Goal: Navigation & Orientation: Find specific page/section

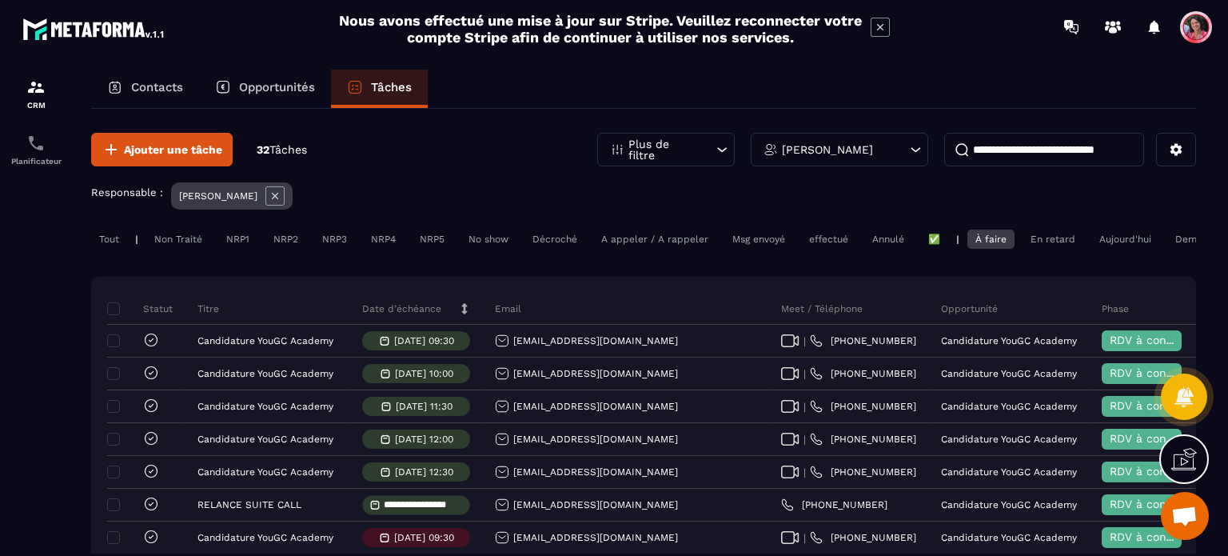
click at [265, 199] on icon at bounding box center [274, 195] width 19 height 19
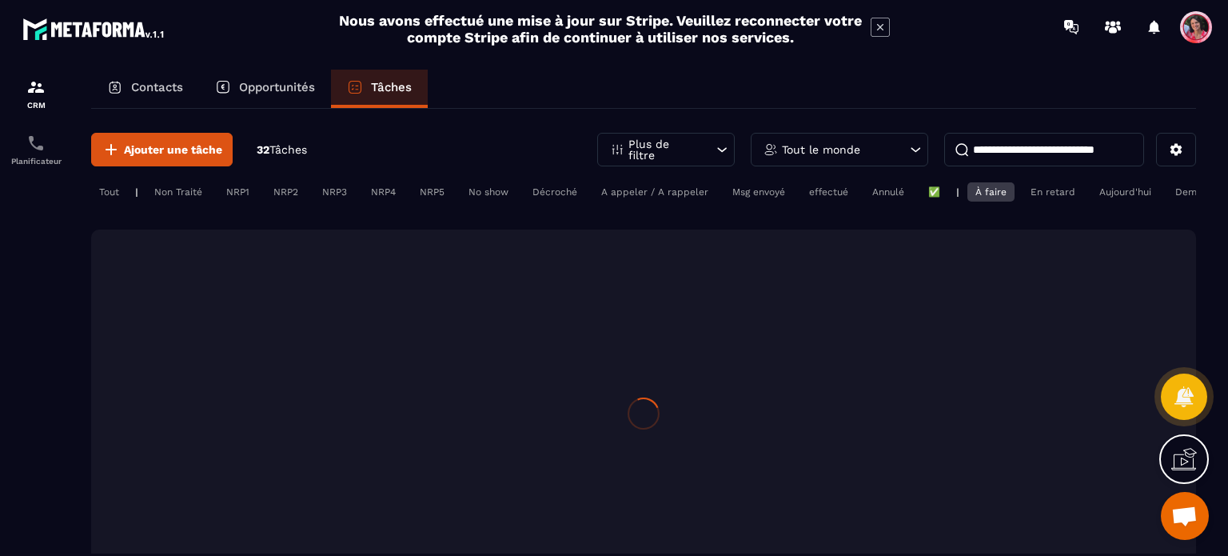
click at [852, 147] on p "Tout le monde" at bounding box center [821, 149] width 78 height 11
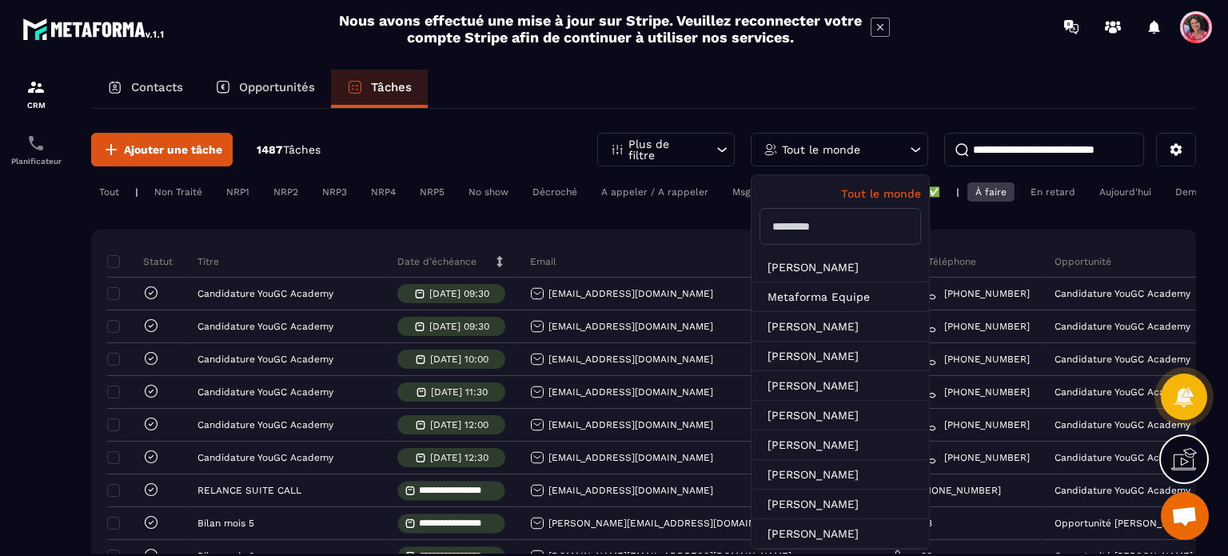
click at [791, 229] on input "text" at bounding box center [841, 226] width 162 height 37
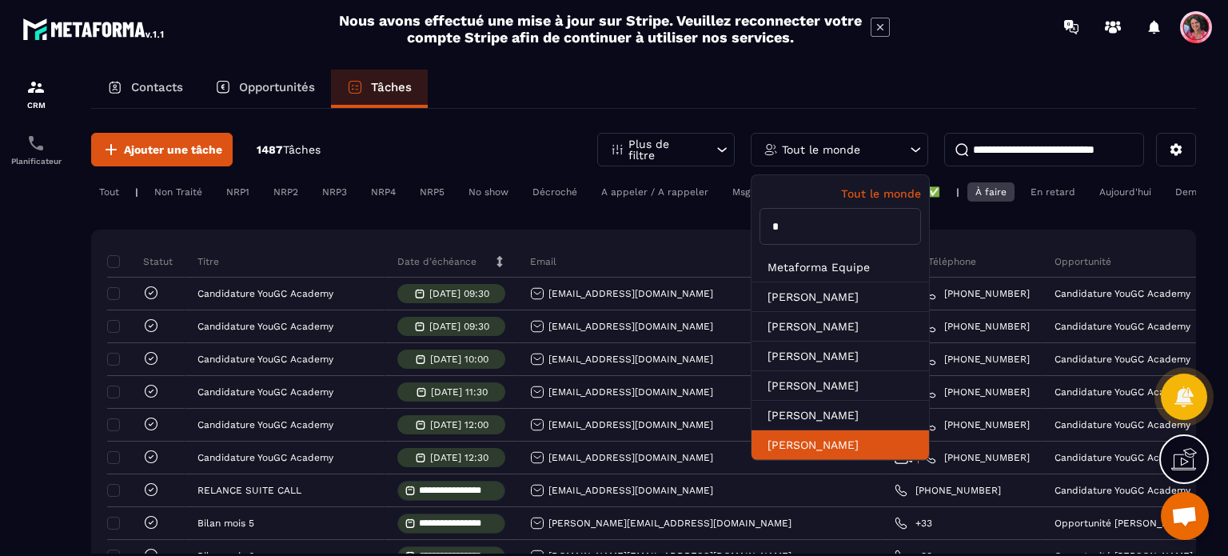
type input "*"
click at [849, 434] on li "[PERSON_NAME]" at bounding box center [841, 445] width 178 height 30
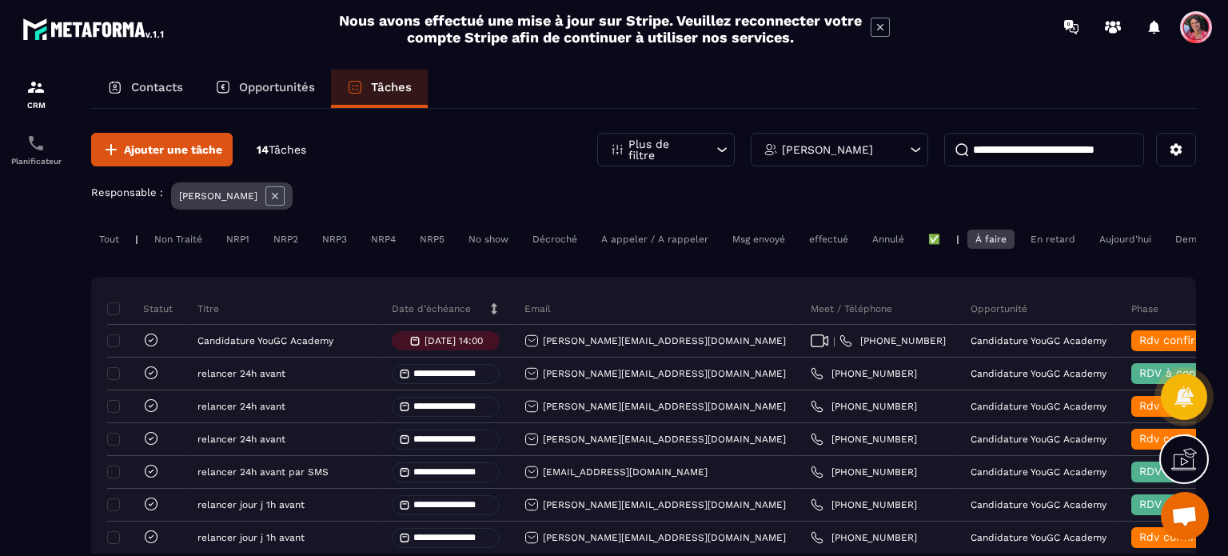
click at [163, 80] on p "Contacts" at bounding box center [157, 87] width 52 height 14
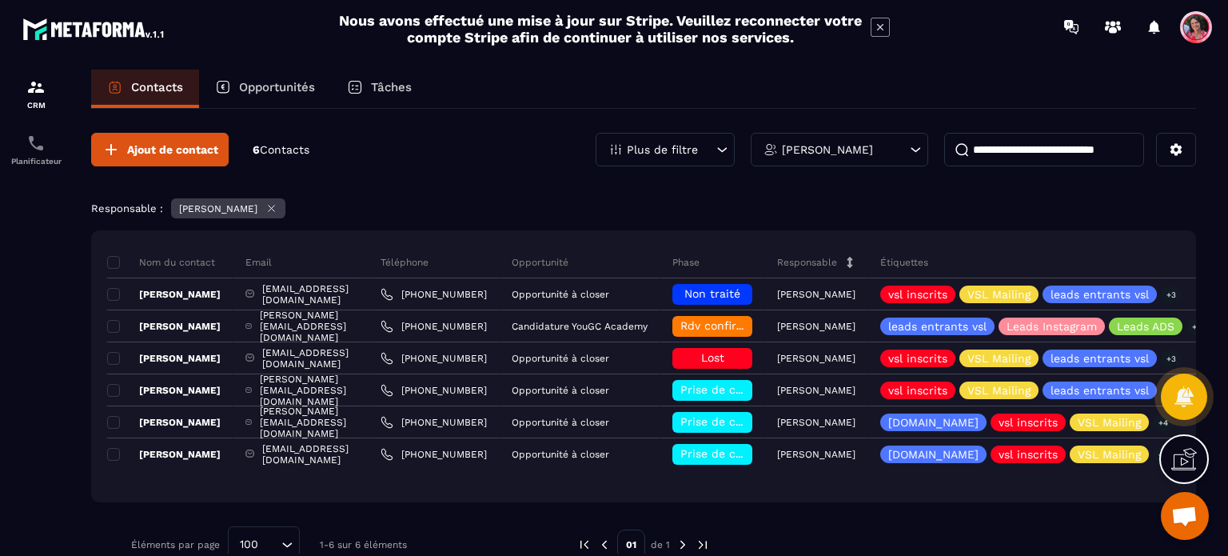
click at [302, 82] on p "Opportunités" at bounding box center [277, 87] width 76 height 14
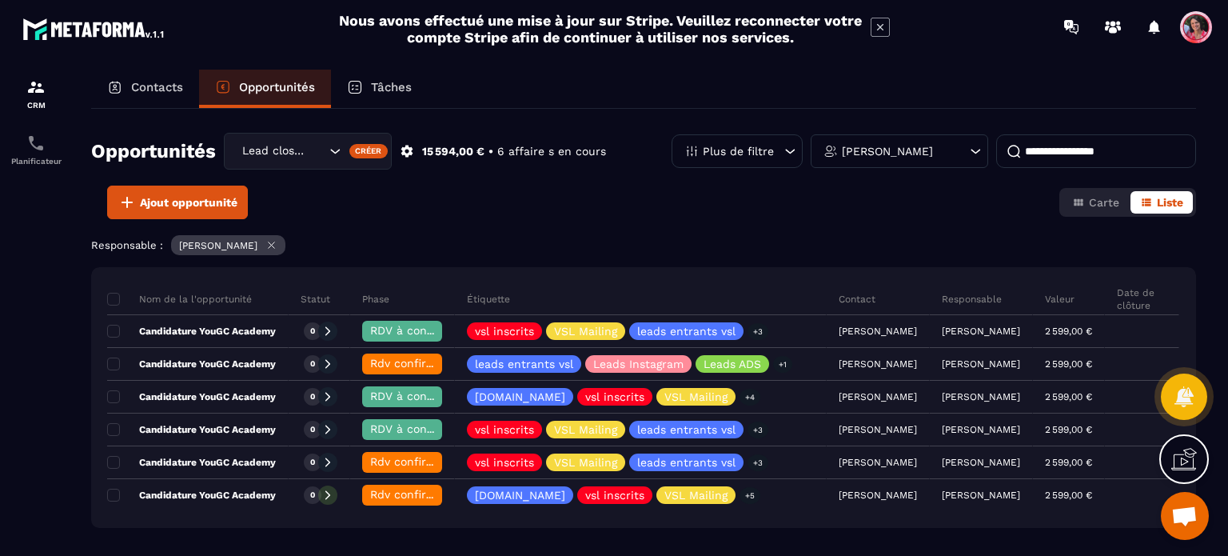
scroll to position [80, 0]
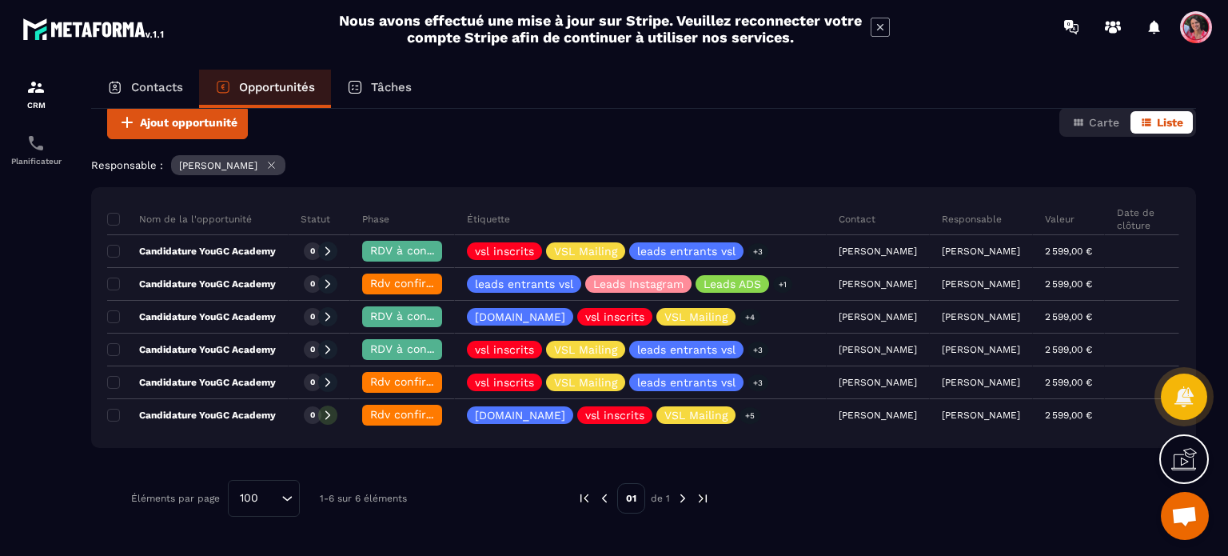
click at [401, 82] on p "Tâches" at bounding box center [391, 87] width 41 height 14
